Goal: Task Accomplishment & Management: Complete application form

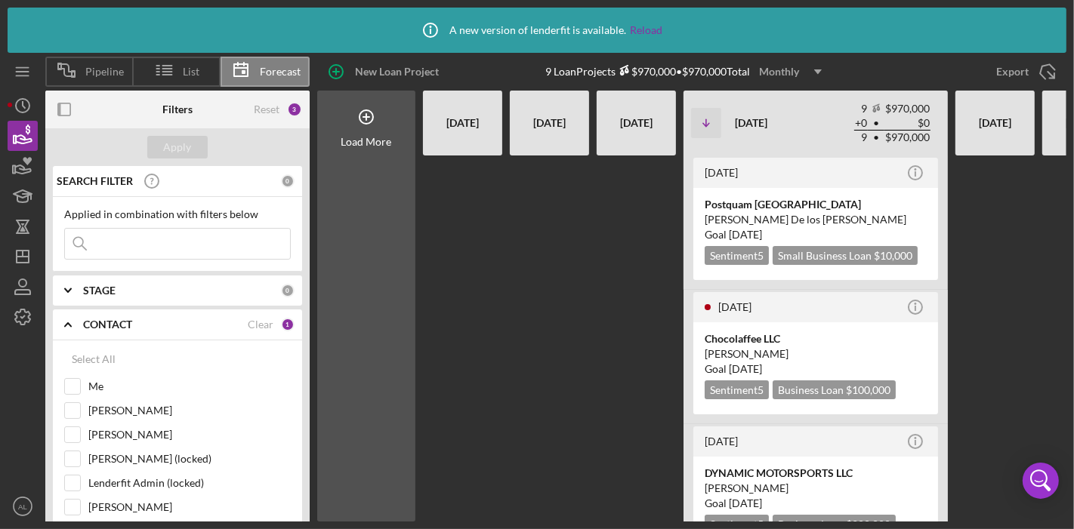
scroll to position [0, 63]
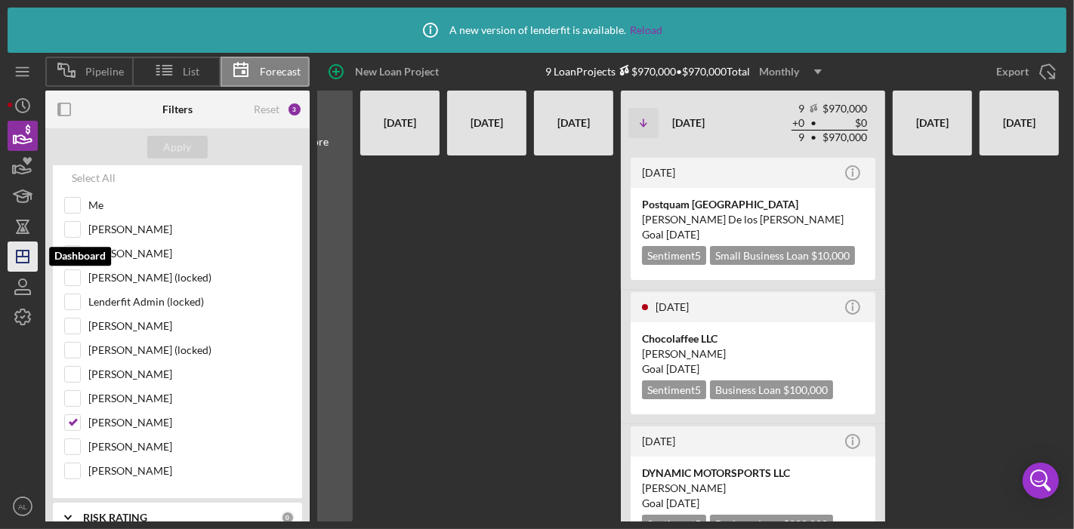
click at [23, 257] on line "button" at bounding box center [23, 254] width 0 height 6
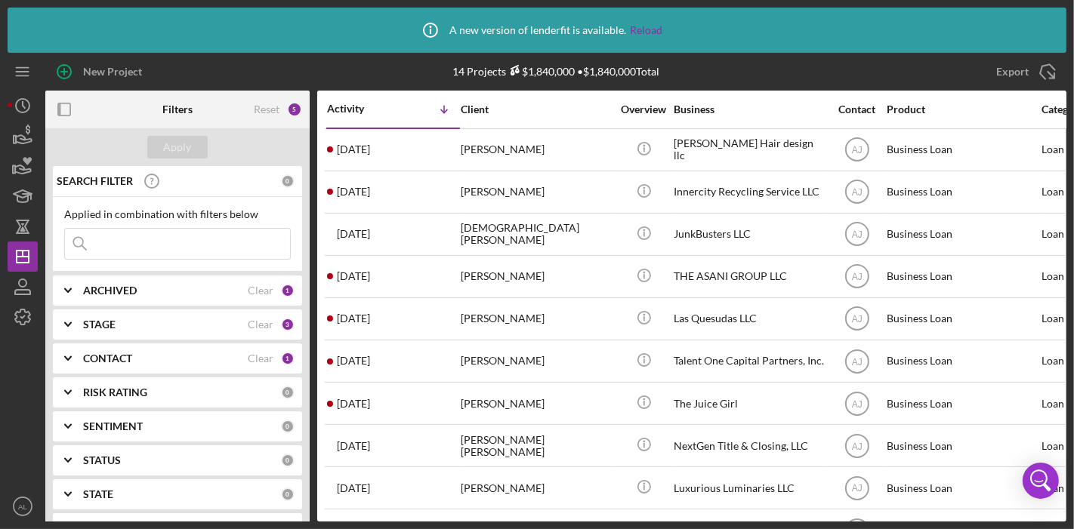
click at [131, 355] on b "CONTACT" at bounding box center [107, 359] width 49 height 12
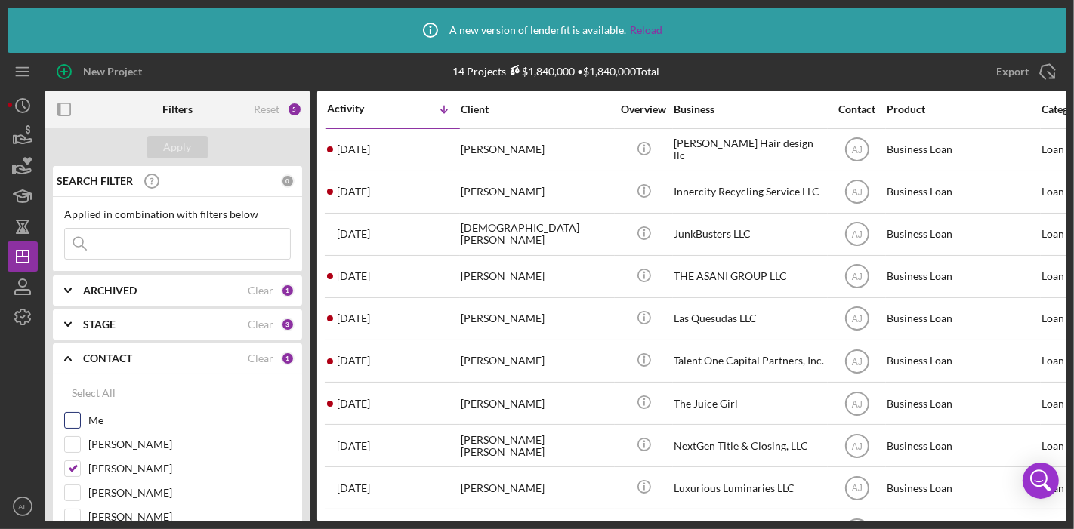
click at [69, 421] on input "Me" at bounding box center [72, 420] width 15 height 15
checkbox input "true"
click at [72, 467] on input "[PERSON_NAME]" at bounding box center [72, 468] width 15 height 15
checkbox input "false"
click at [165, 150] on div "Apply" at bounding box center [178, 147] width 28 height 23
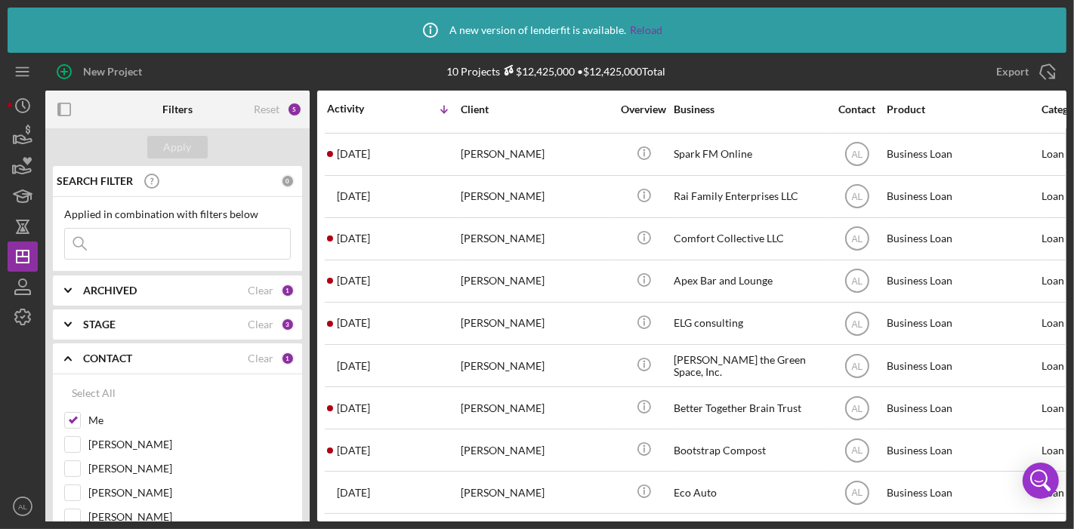
scroll to position [45, 0]
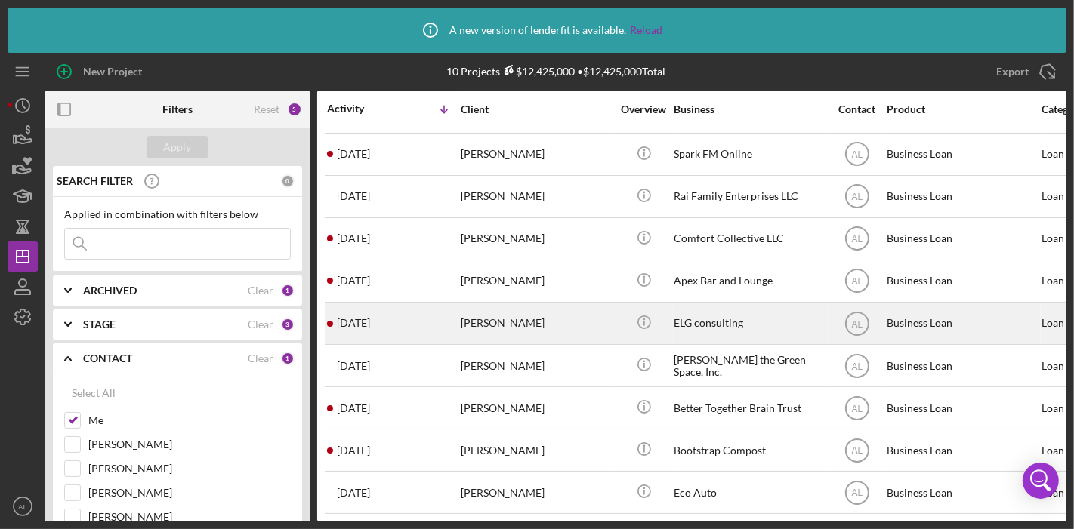
click at [726, 313] on div "ELG consulting" at bounding box center [749, 324] width 151 height 40
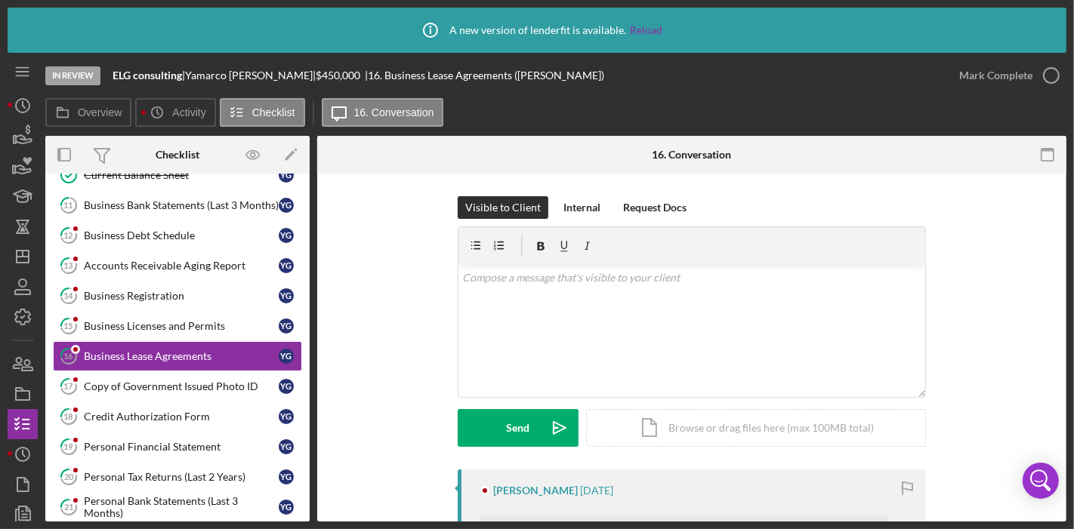
scroll to position [425, 0]
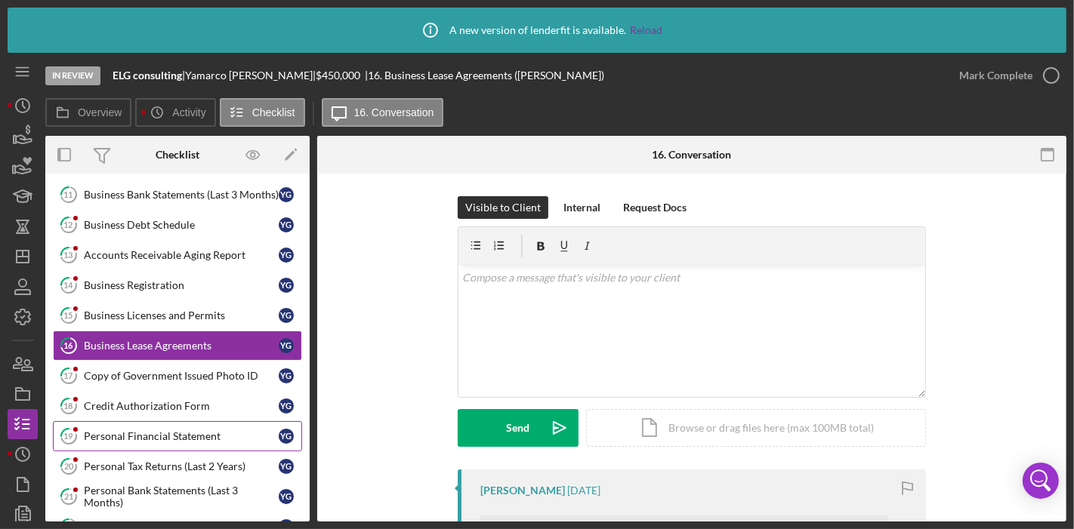
click at [170, 430] on div "Personal Financial Statement" at bounding box center [181, 436] width 195 height 12
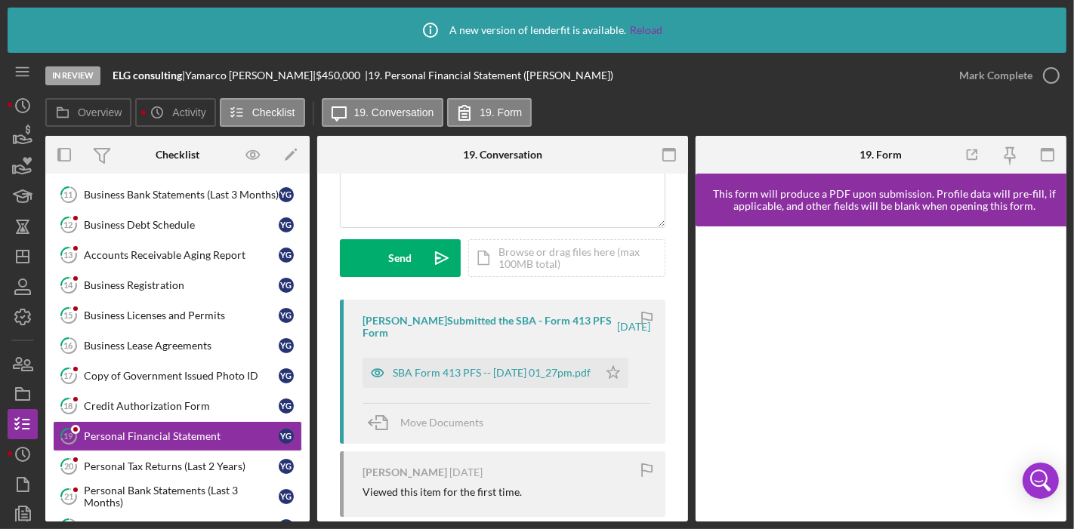
scroll to position [187, 0]
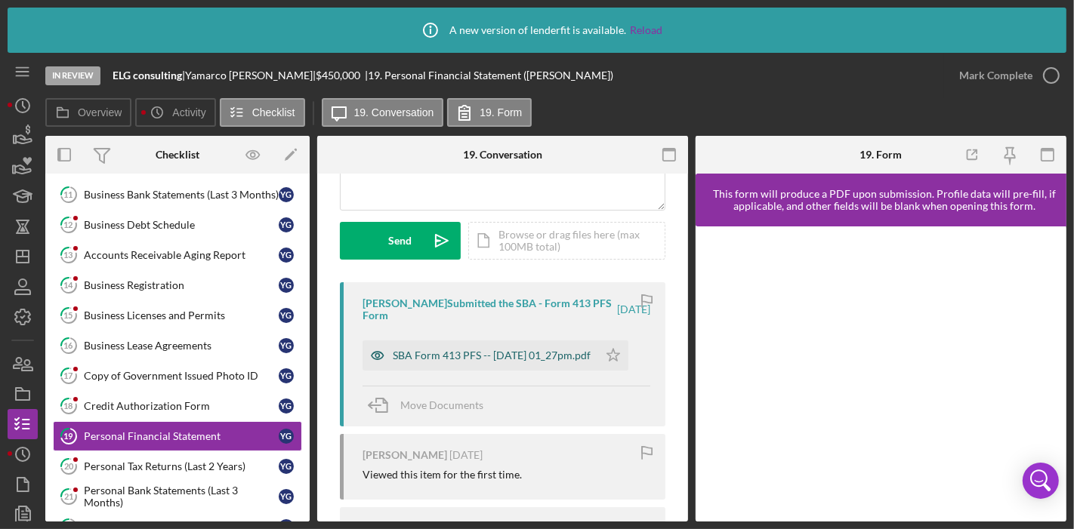
click at [498, 350] on div "SBA Form 413 PFS -- [DATE] 01_27pm.pdf" at bounding box center [492, 356] width 198 height 12
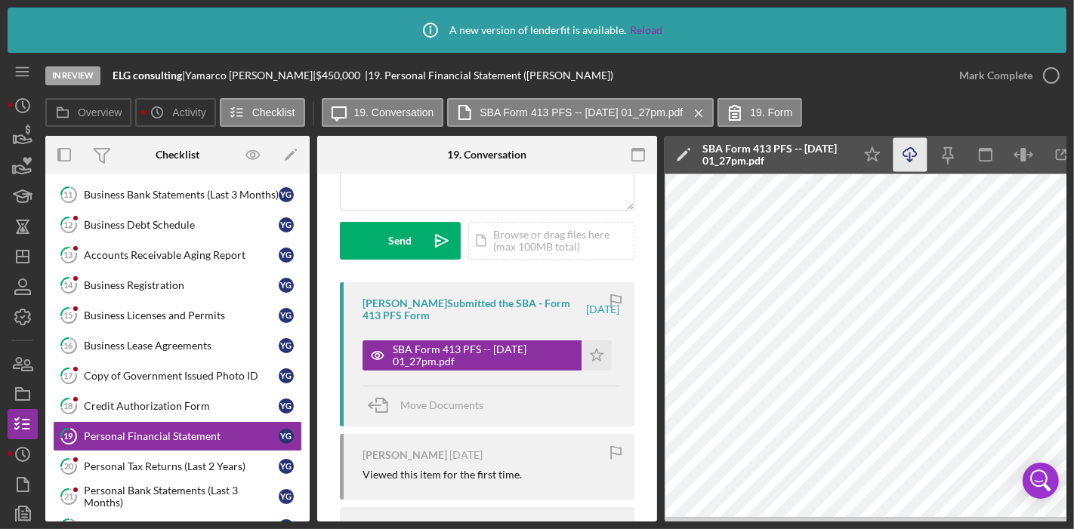
click at [906, 159] on icon "Icon/Download" at bounding box center [910, 155] width 34 height 34
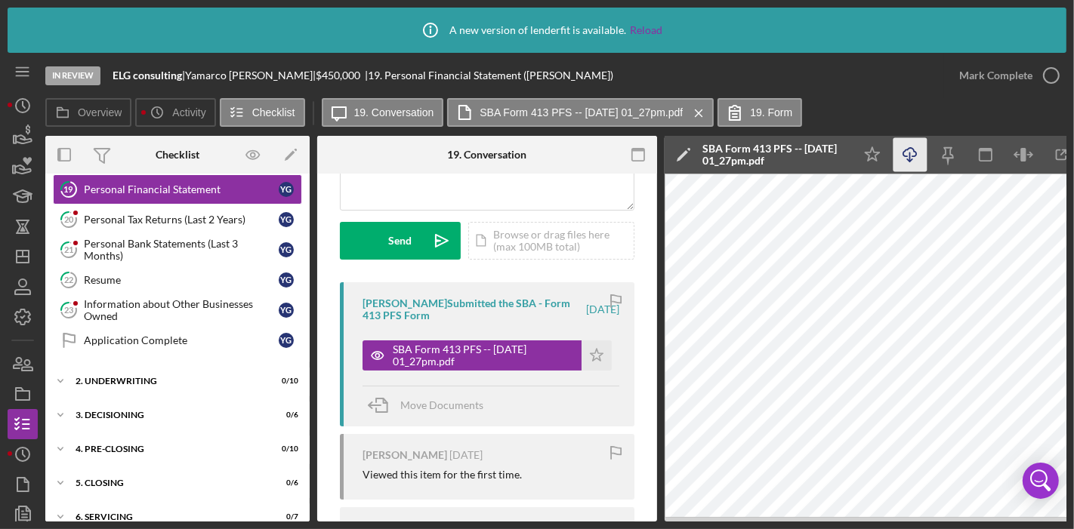
scroll to position [674, 0]
click at [199, 381] on div "Icon/Expander 2. Underwriting 0 / 10" at bounding box center [177, 380] width 264 height 30
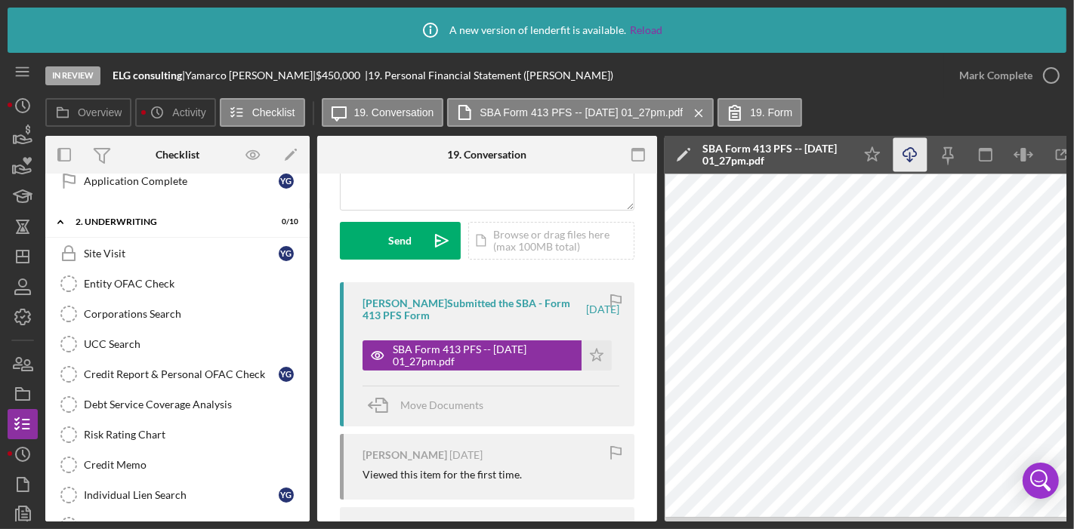
scroll to position [832, 0]
click at [221, 368] on div "Credit Report & Personal OFAC Check" at bounding box center [181, 374] width 195 height 12
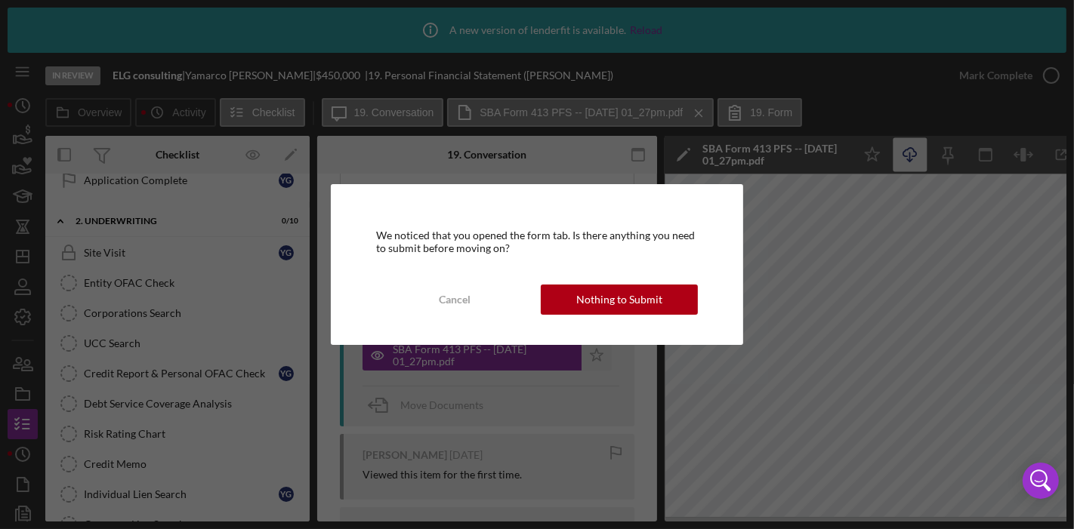
click at [279, 413] on div "We noticed that you opened the form tab. Is there anything you need to submit b…" at bounding box center [537, 264] width 1074 height 529
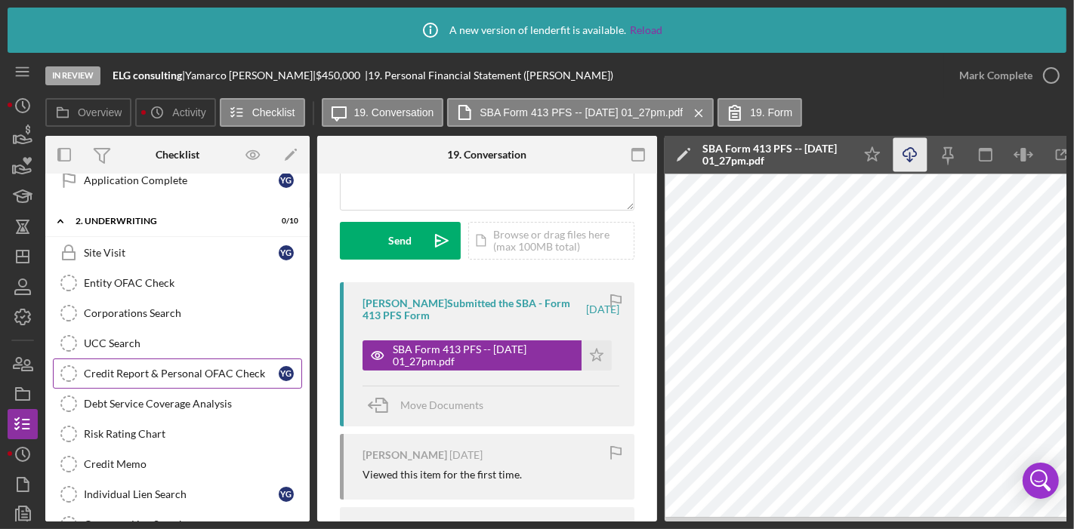
click at [215, 368] on div "Credit Report & Personal OFAC Check" at bounding box center [181, 374] width 195 height 12
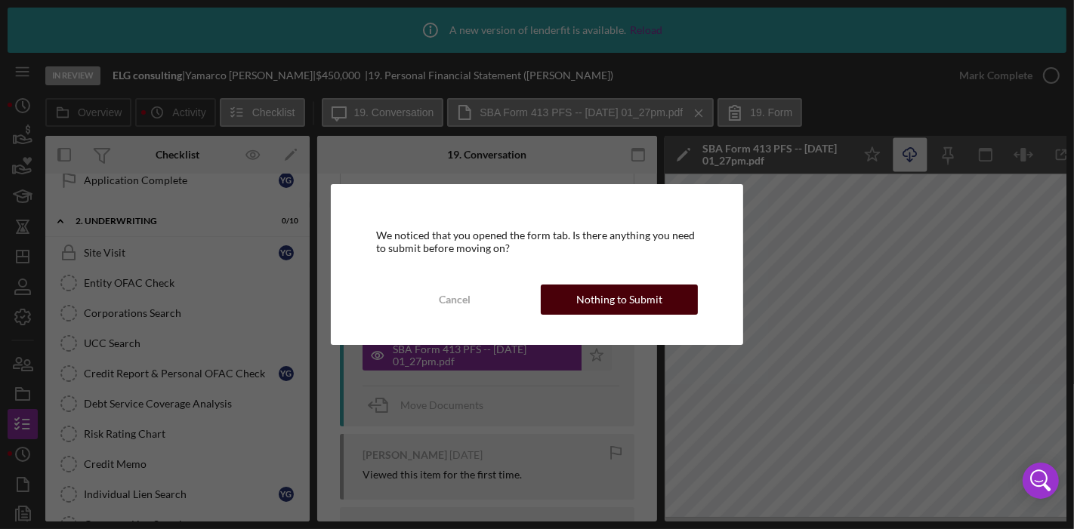
click at [567, 303] on button "Nothing to Submit" at bounding box center [619, 300] width 157 height 30
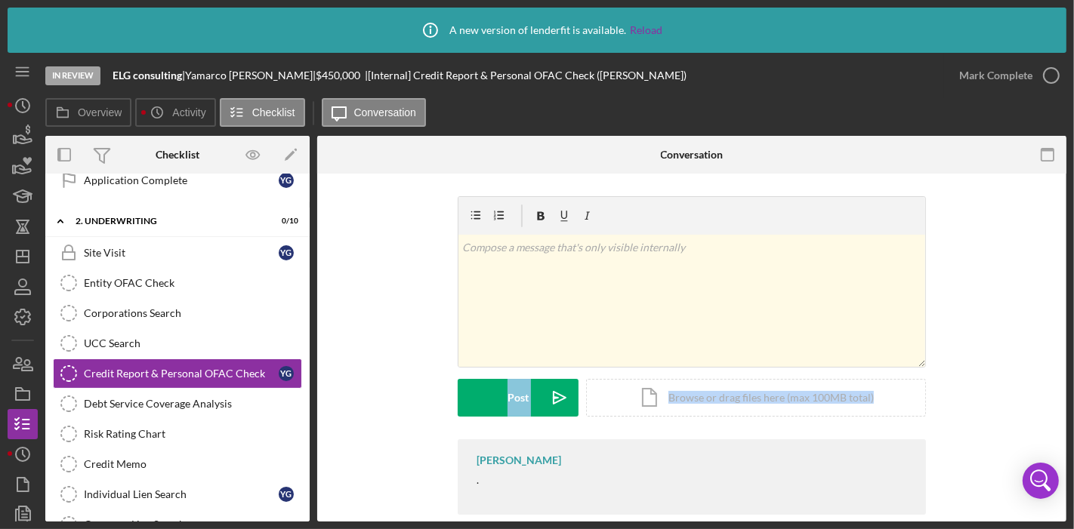
drag, startPoint x: 1061, startPoint y: 273, endPoint x: 1067, endPoint y: 383, distance: 109.7
click at [1067, 383] on div "Icon/Info A new version of lenderfit is available. Reload In Review ELG consult…" at bounding box center [537, 264] width 1074 height 529
drag, startPoint x: 311, startPoint y: 404, endPoint x: 305, endPoint y: 390, distance: 14.9
click at [305, 390] on div "Overview Internal Workflow Stage In Review Icon/Dropdown Arrow Archive (can una…" at bounding box center [555, 329] width 1021 height 386
drag, startPoint x: 305, startPoint y: 390, endPoint x: 304, endPoint y: 230, distance: 160.9
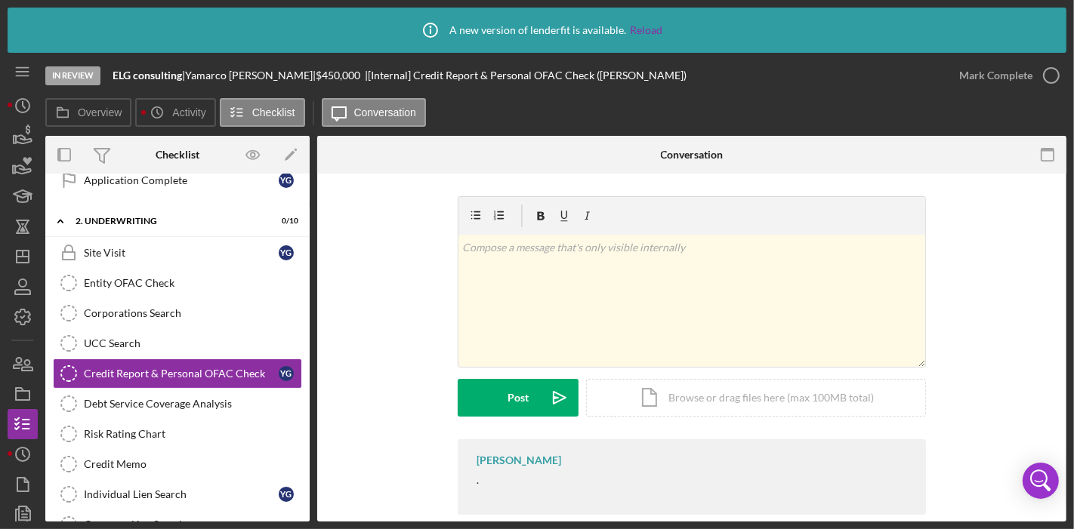
click at [304, 230] on div "Icon/Expander 1. Application 10 / 27 Pipeline Tracking Pipeline Tracking Loan C…" at bounding box center [177, 348] width 264 height 348
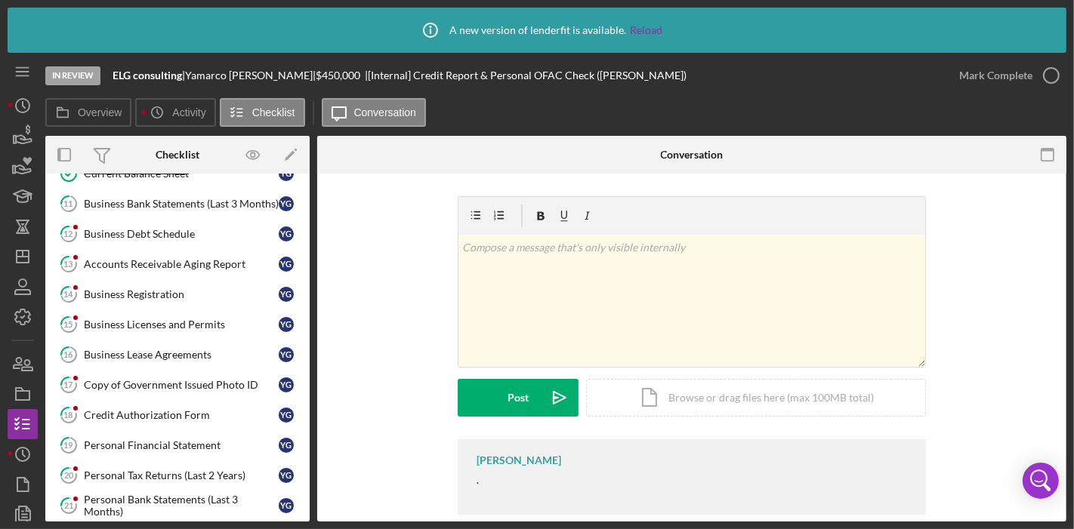
scroll to position [431, 0]
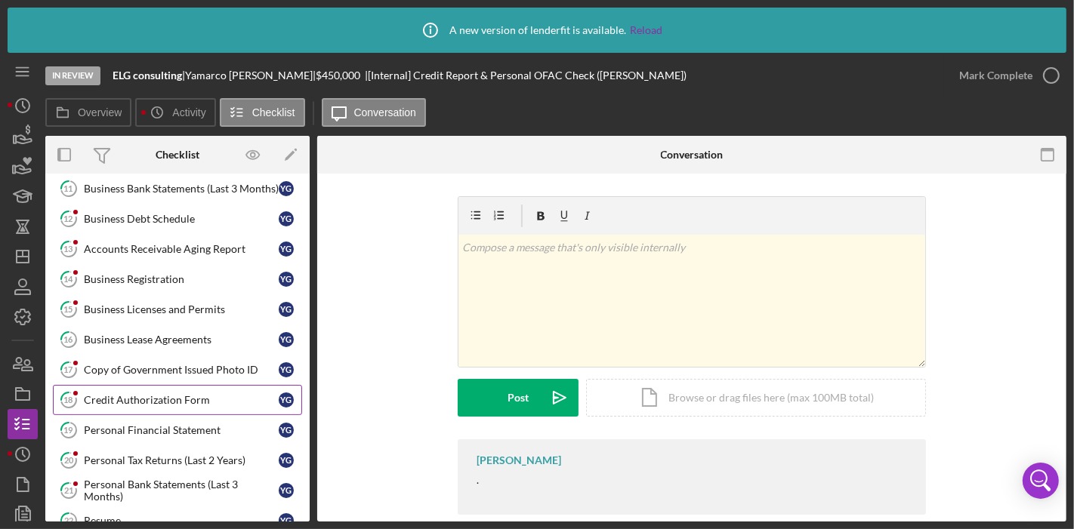
click at [166, 398] on link "18 Credit Authorization Form Y G" at bounding box center [177, 400] width 249 height 30
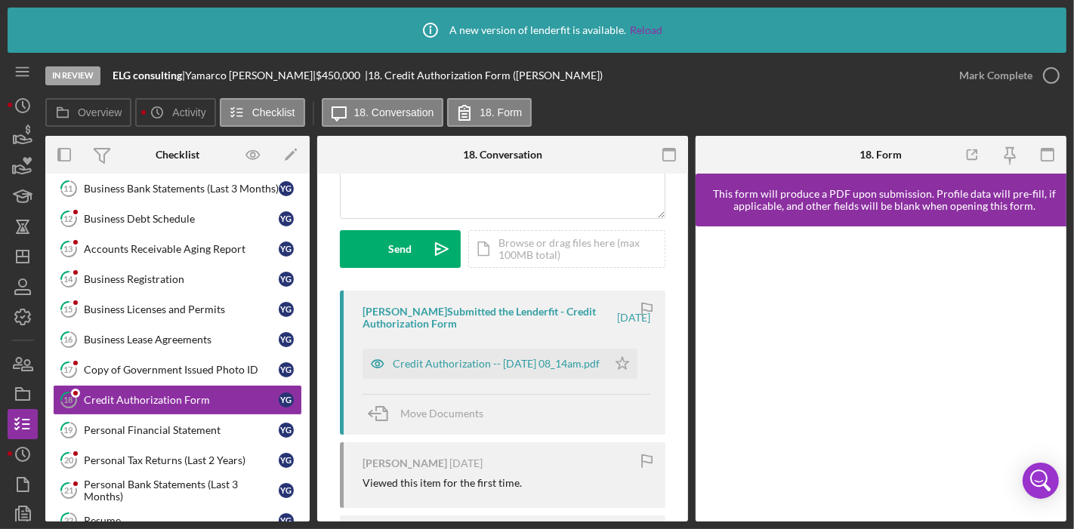
scroll to position [184, 0]
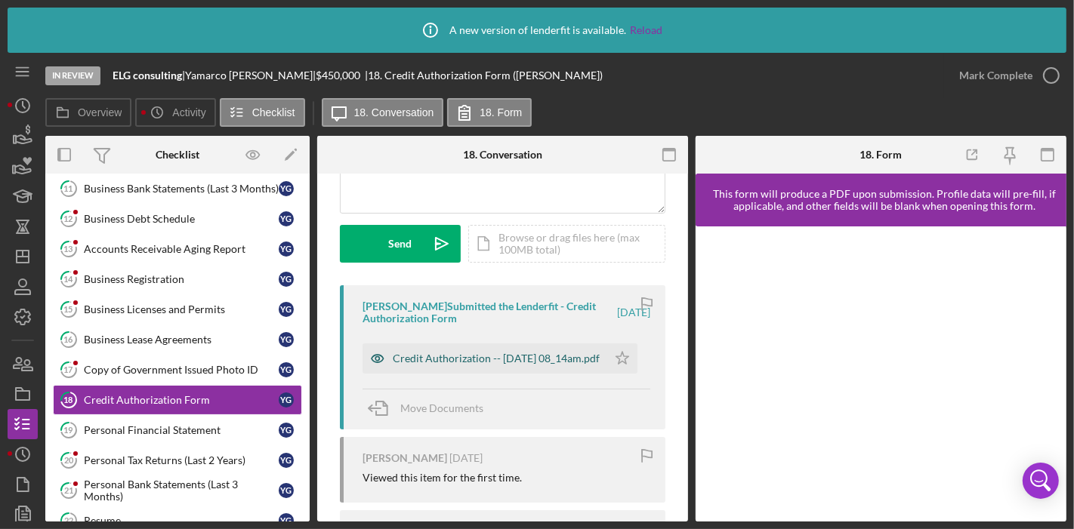
click at [476, 361] on div "Credit Authorization -- [DATE] 08_14am.pdf" at bounding box center [496, 359] width 207 height 12
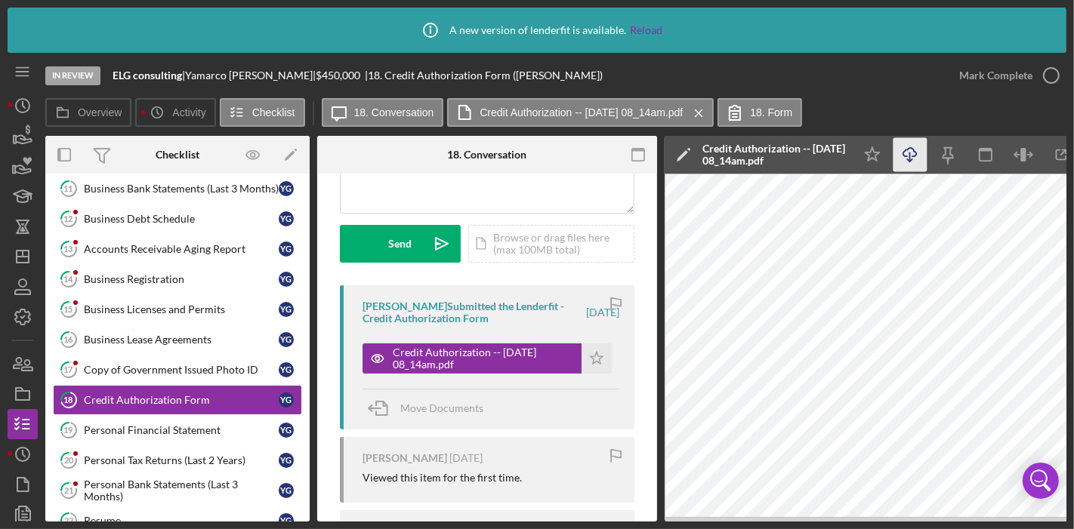
click at [919, 160] on icon "Icon/Download" at bounding box center [910, 155] width 34 height 34
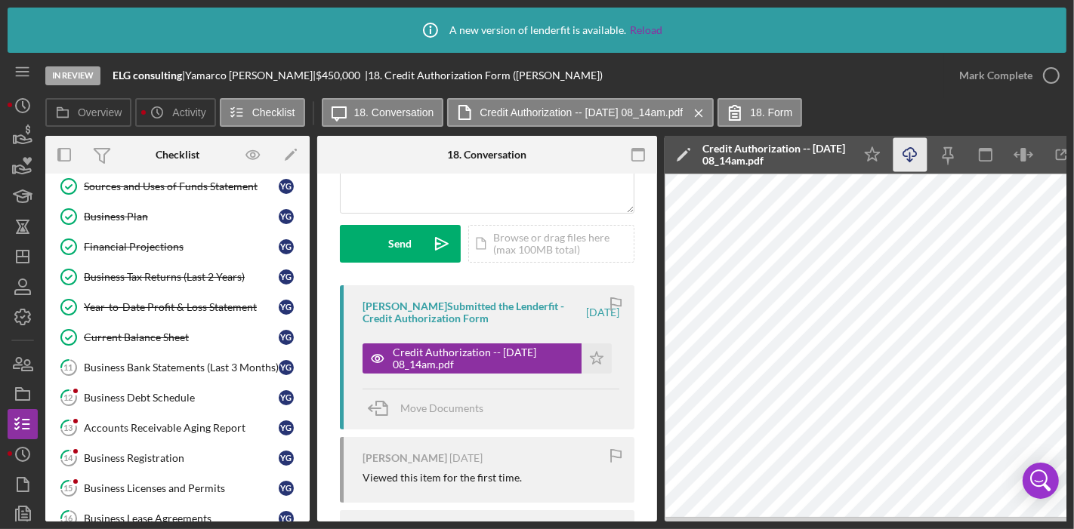
scroll to position [245, 0]
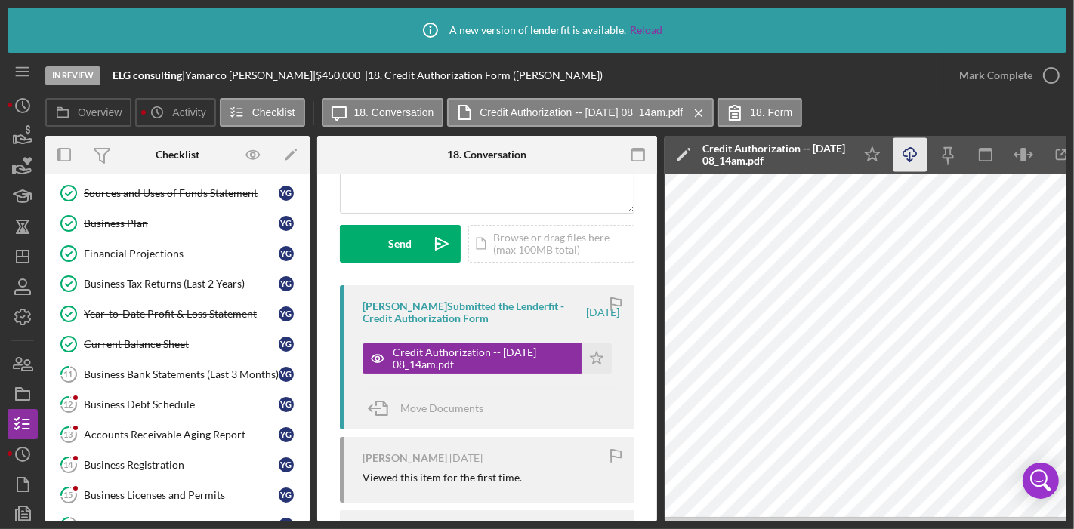
click at [310, 248] on div "Overview Internal Workflow Stage In Review Icon/Dropdown Arrow Archive (can una…" at bounding box center [555, 329] width 1021 height 386
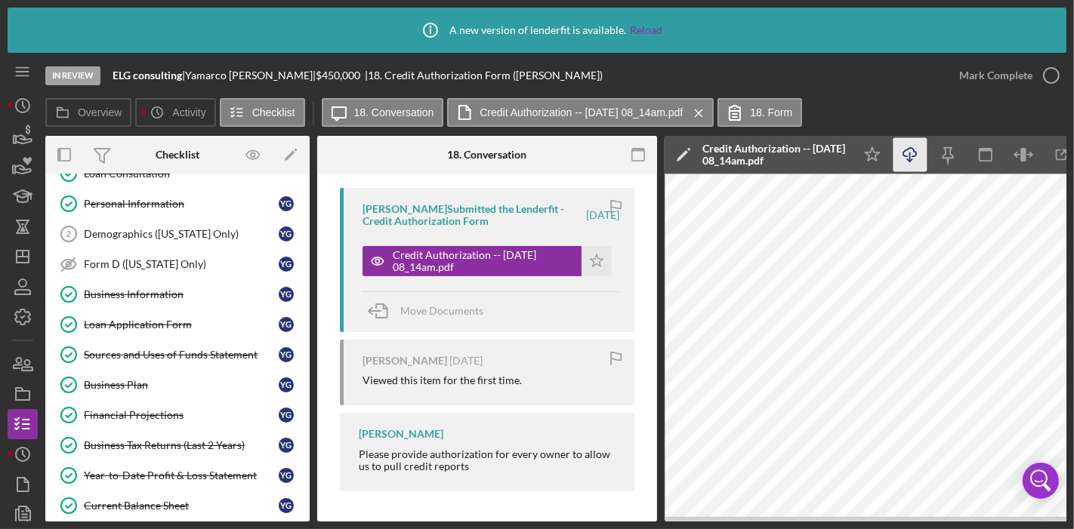
scroll to position [0, 0]
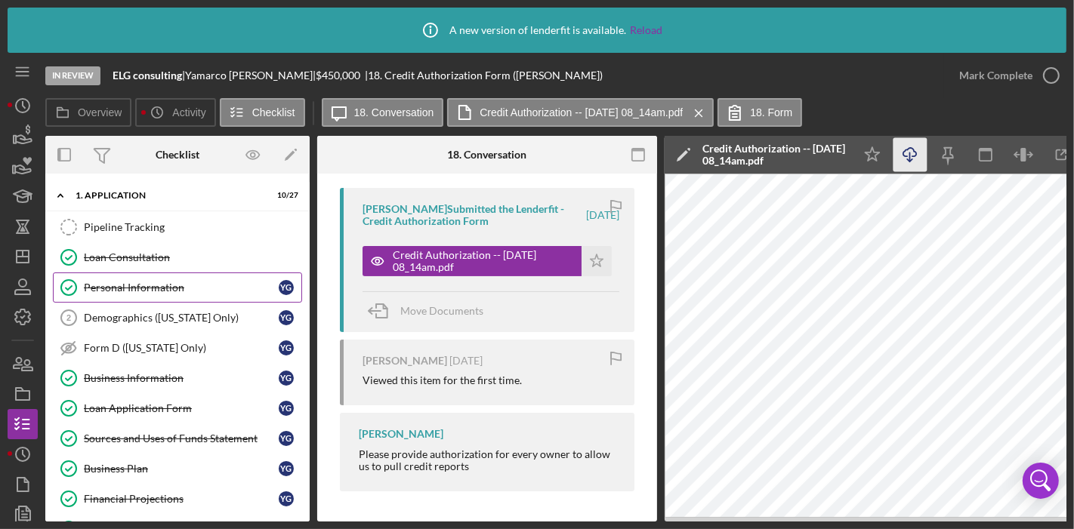
click at [180, 282] on div "Personal Information" at bounding box center [181, 288] width 195 height 12
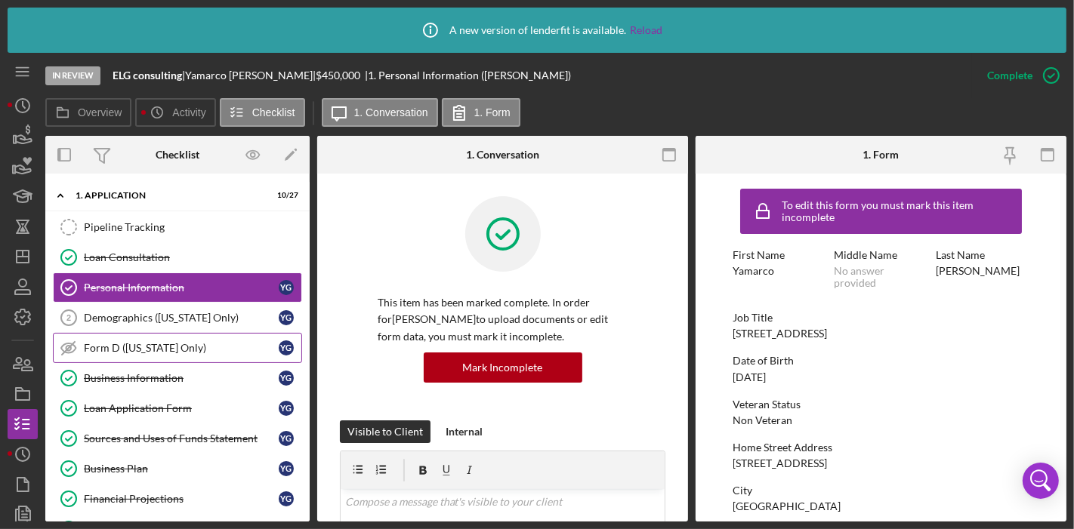
click at [181, 350] on div "Form D ([US_STATE] Only)" at bounding box center [181, 348] width 195 height 12
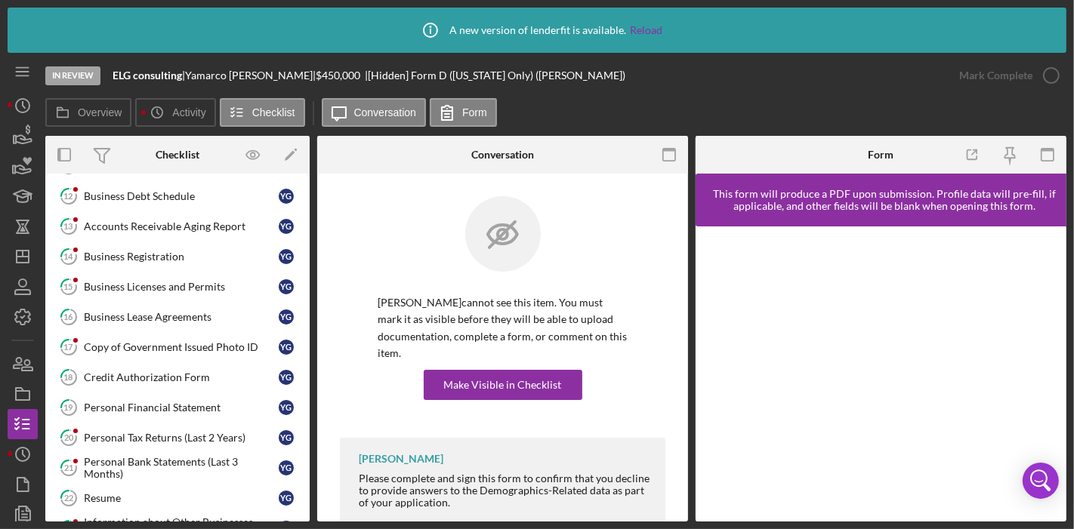
scroll to position [467, 0]
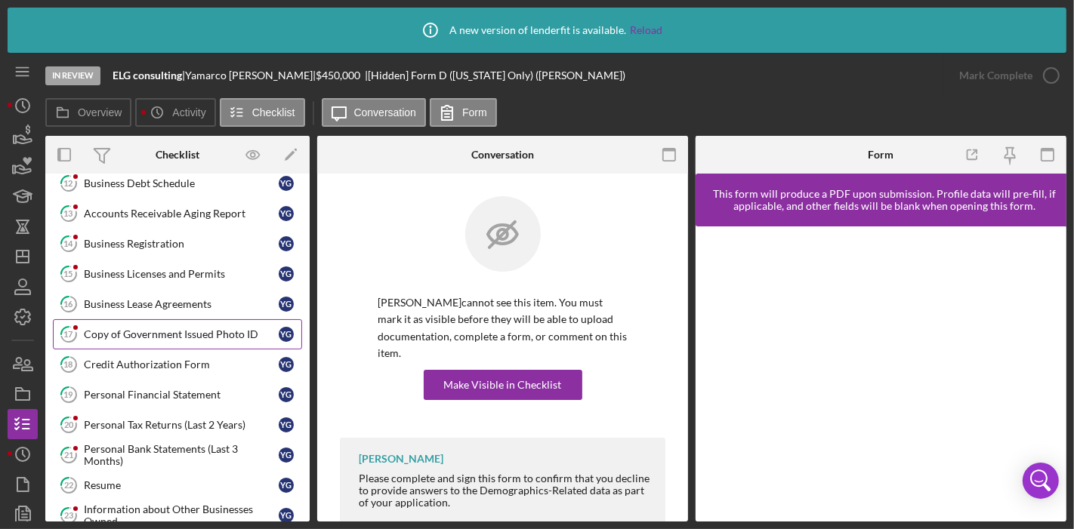
click at [205, 329] on div "Copy of Government Issued Photo ID" at bounding box center [181, 335] width 195 height 12
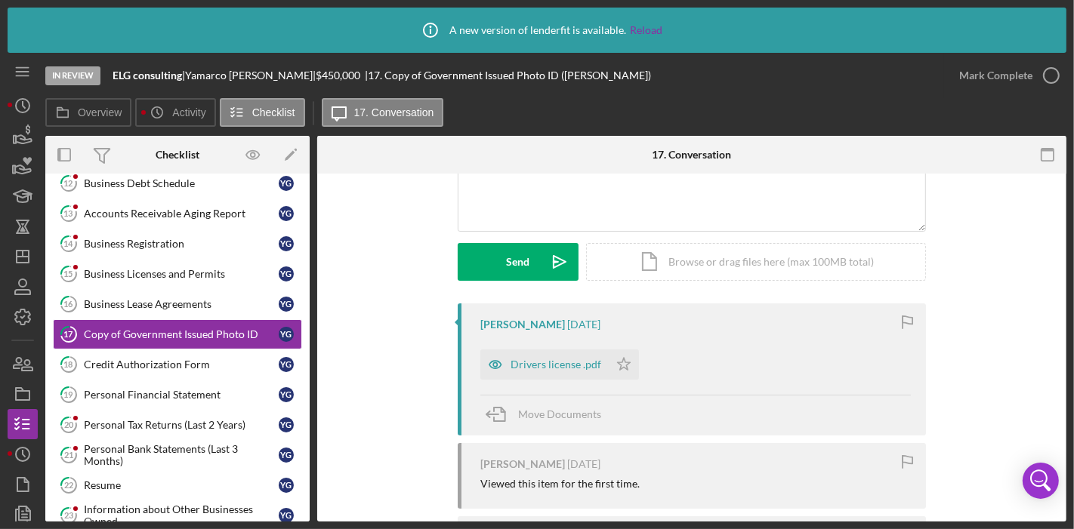
scroll to position [171, 0]
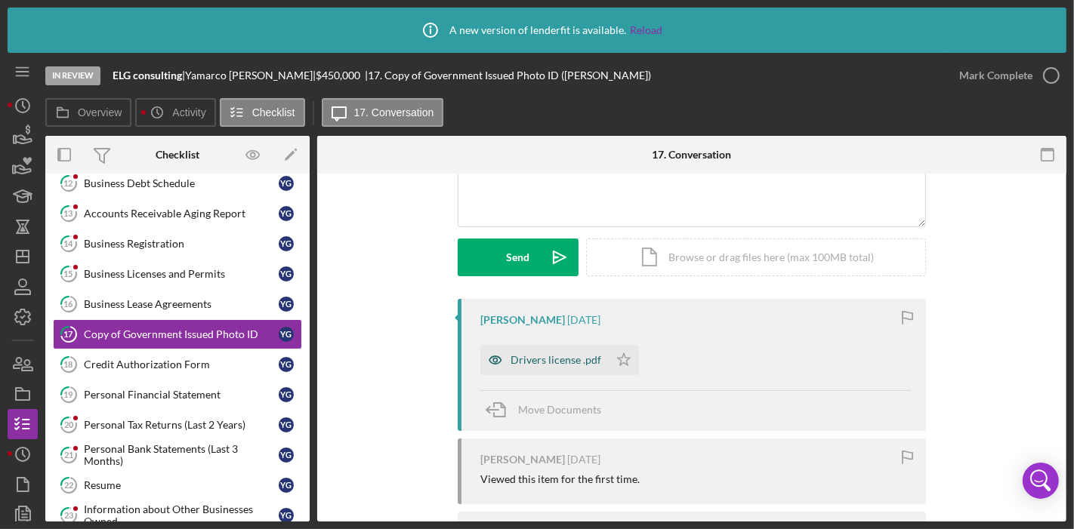
click at [557, 361] on div "Drivers license .pdf" at bounding box center [555, 360] width 91 height 12
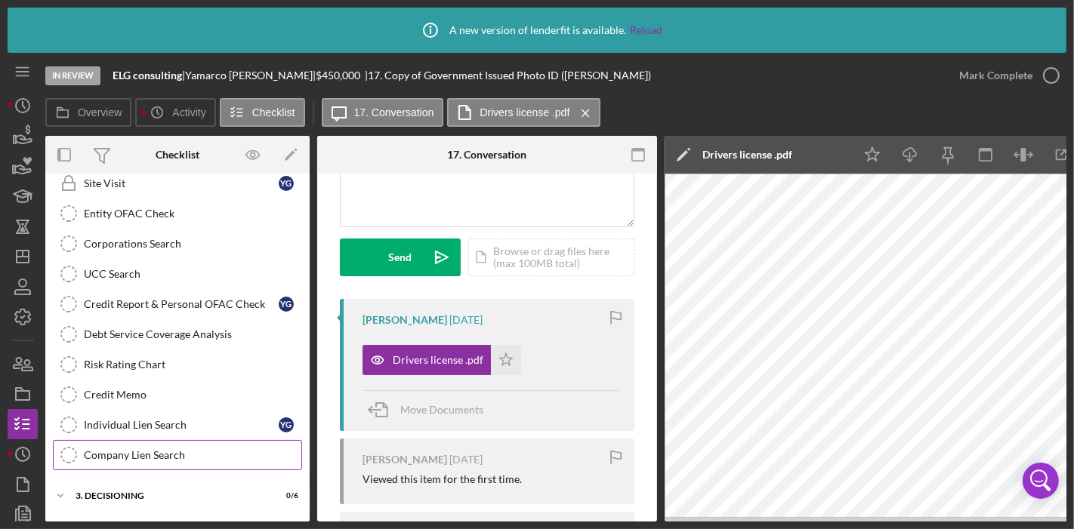
scroll to position [899, 0]
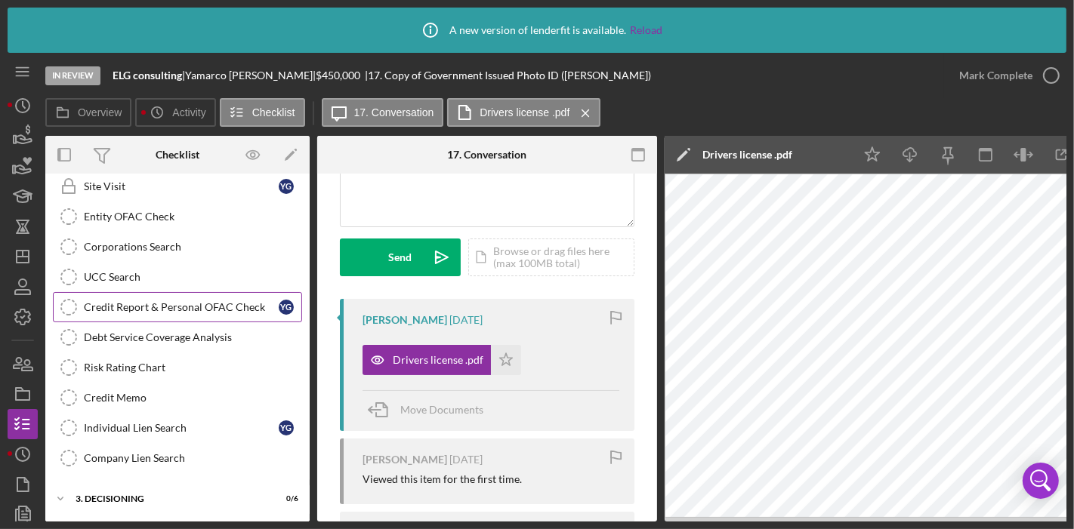
click at [186, 301] on div "Credit Report & Personal OFAC Check" at bounding box center [181, 307] width 195 height 12
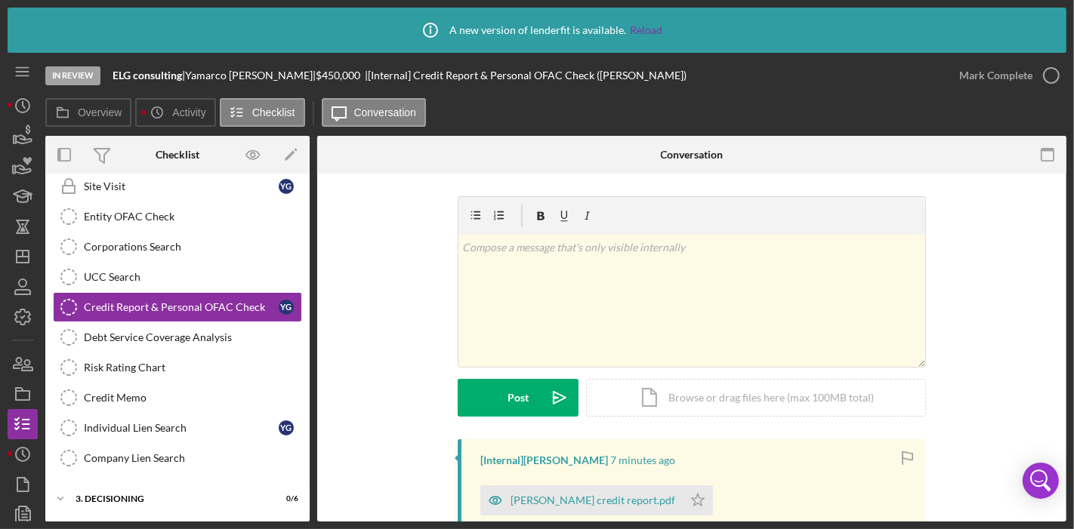
drag, startPoint x: 1061, startPoint y: 254, endPoint x: 1063, endPoint y: 317, distance: 63.5
click at [1063, 317] on div "Credit Report & Personal OFAC Check Credit Report & Personal OFAC Check v Color…" at bounding box center [691, 348] width 749 height 348
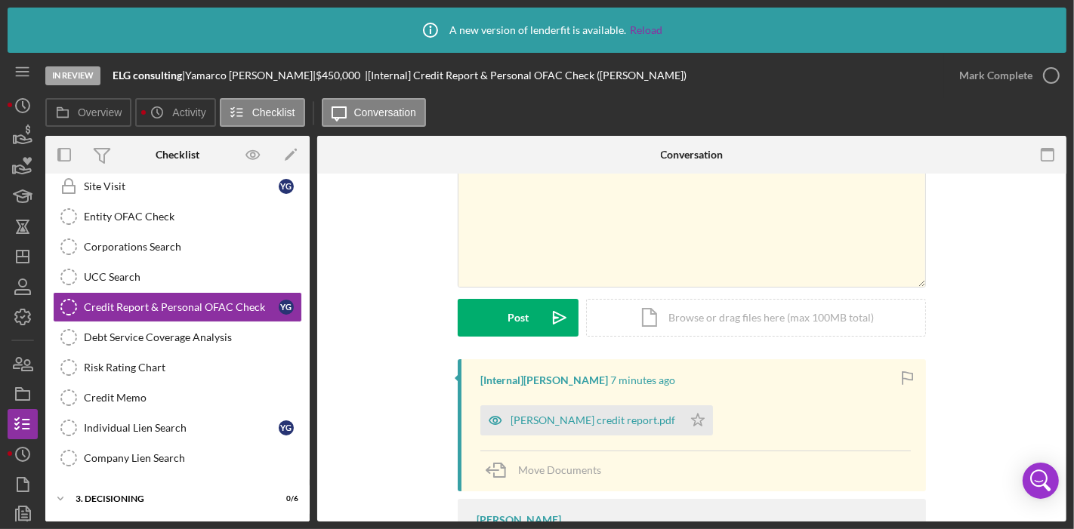
scroll to position [151, 0]
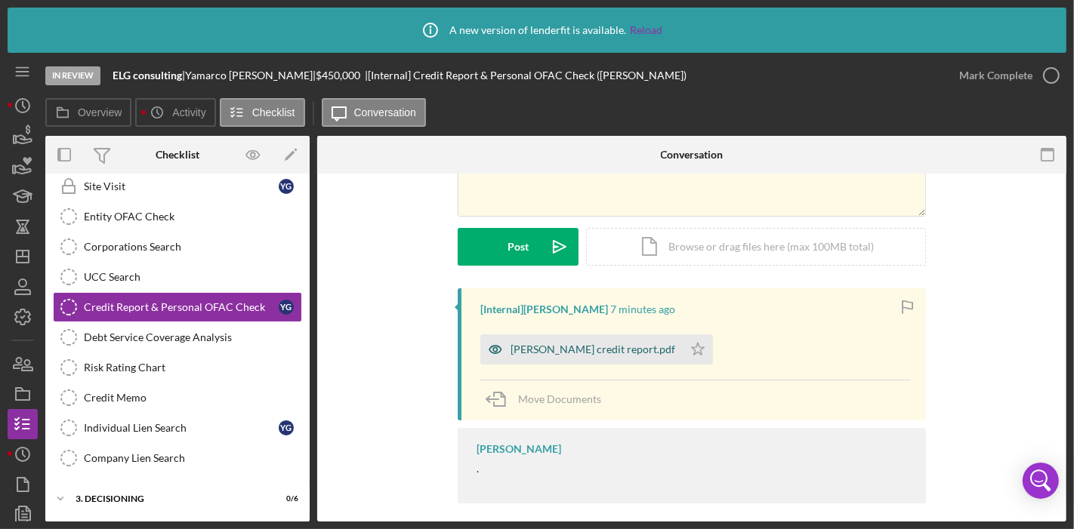
click at [615, 348] on div "[PERSON_NAME] credit report.pdf" at bounding box center [592, 350] width 165 height 12
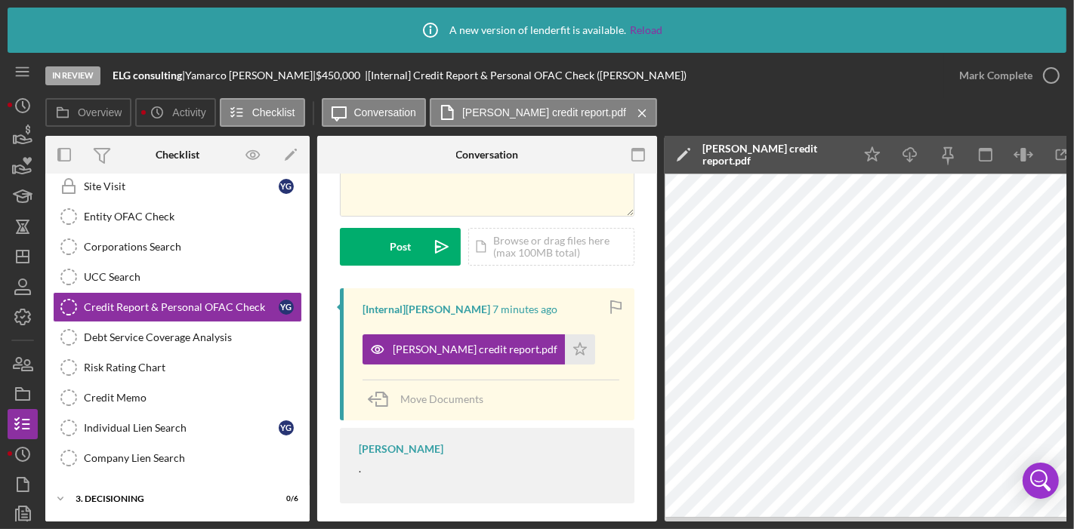
scroll to position [0, 51]
